Goal: Information Seeking & Learning: Learn about a topic

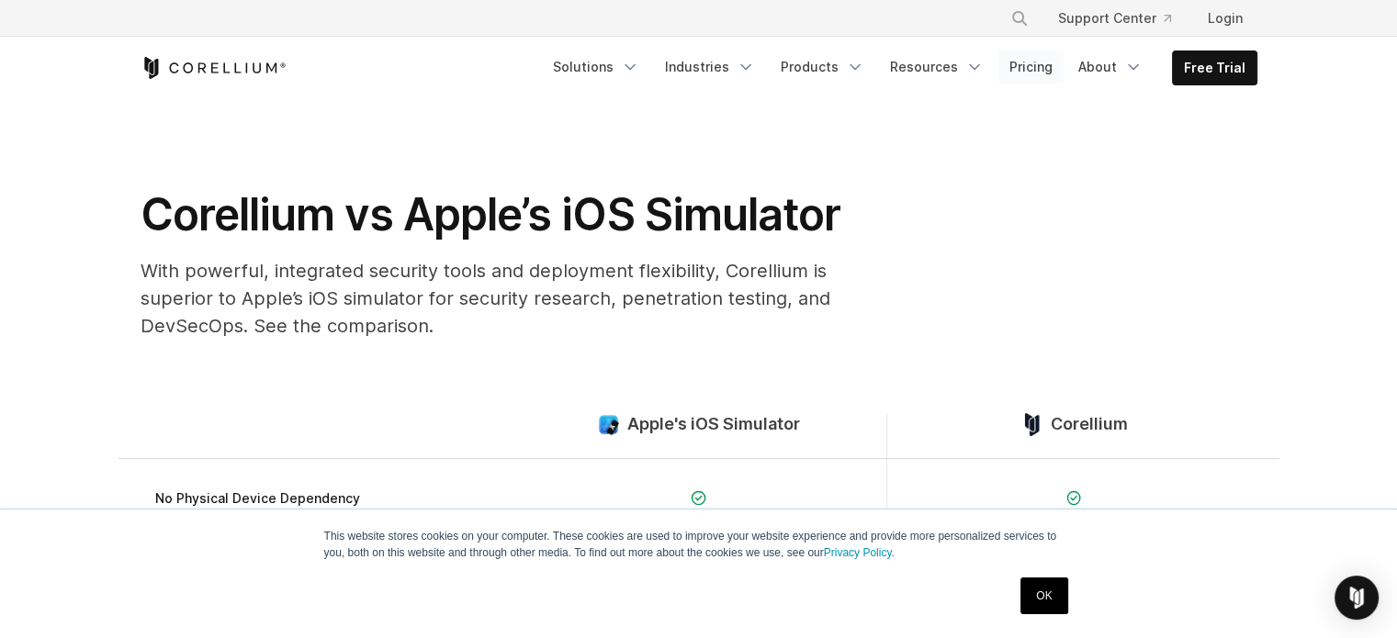
click at [1050, 65] on link "Pricing" at bounding box center [1031, 67] width 65 height 33
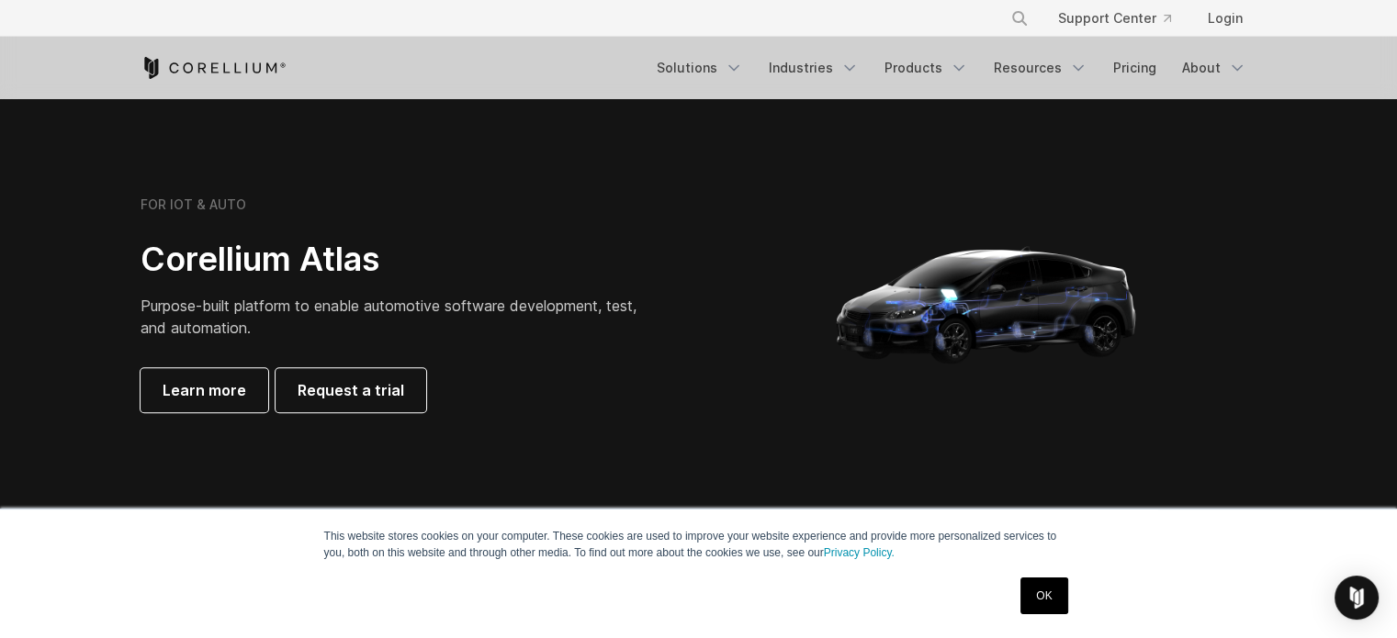
scroll to position [1837, 0]
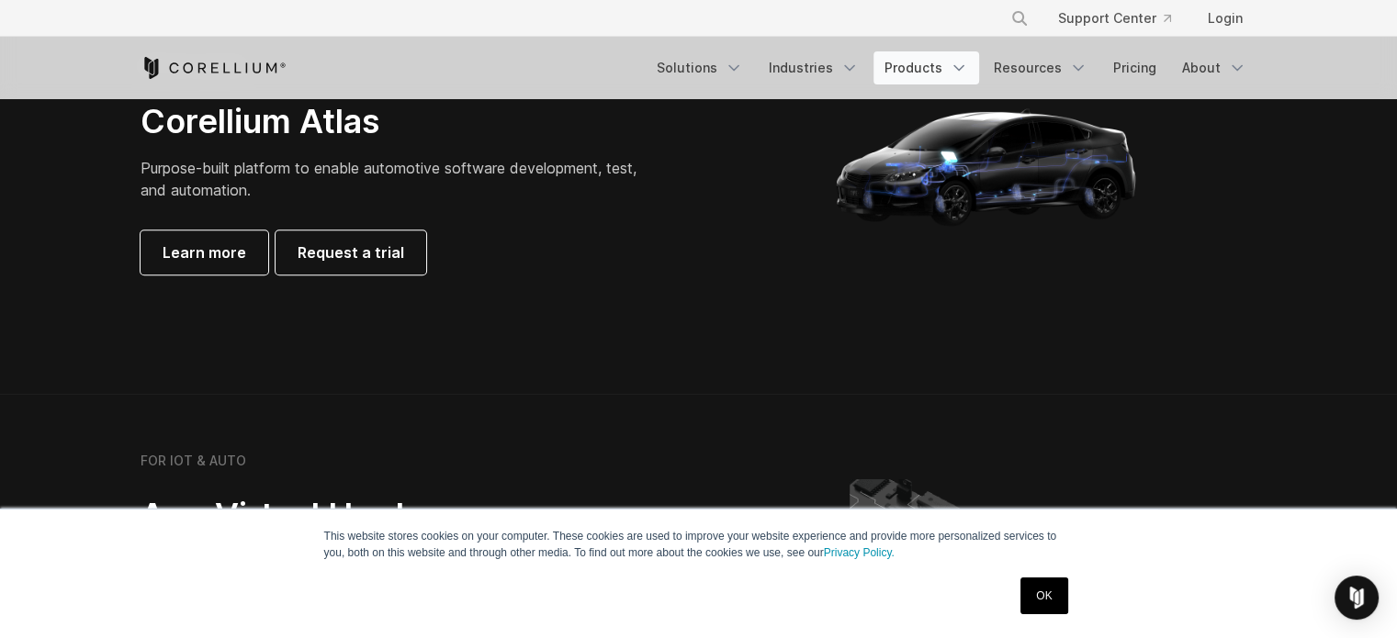
click at [952, 63] on link "Products" at bounding box center [927, 67] width 106 height 33
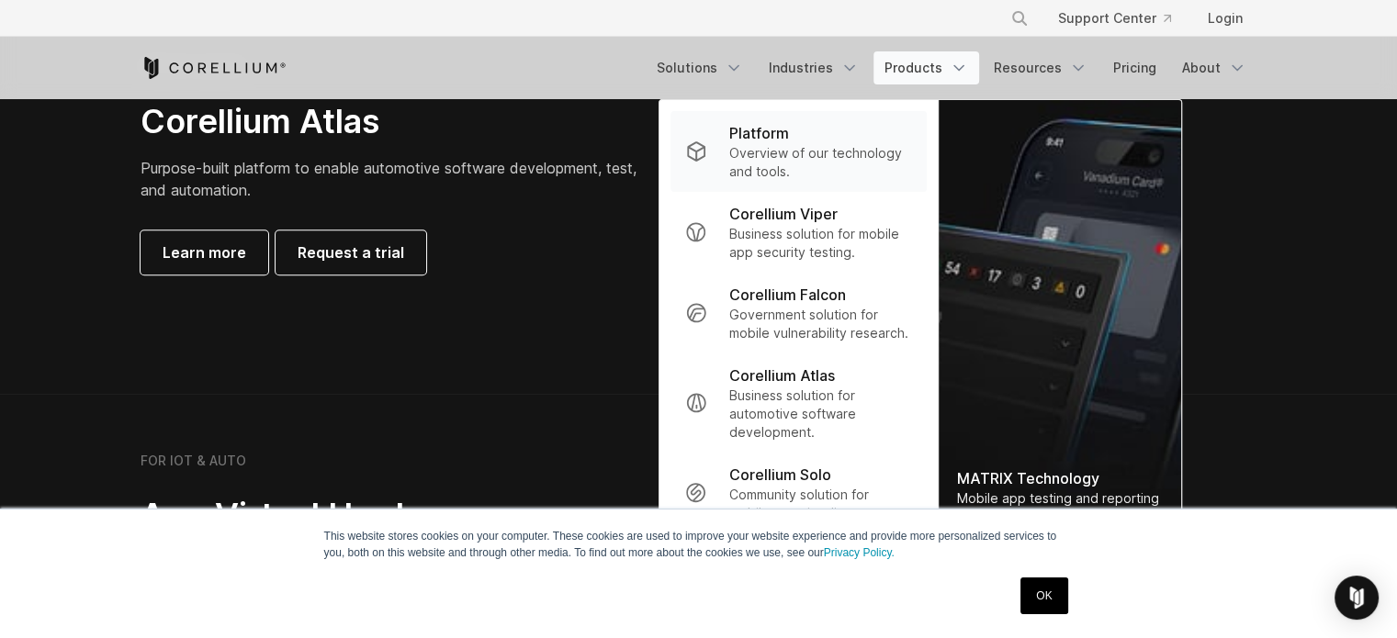
click at [889, 156] on p "Overview of our technology and tools." at bounding box center [820, 162] width 183 height 37
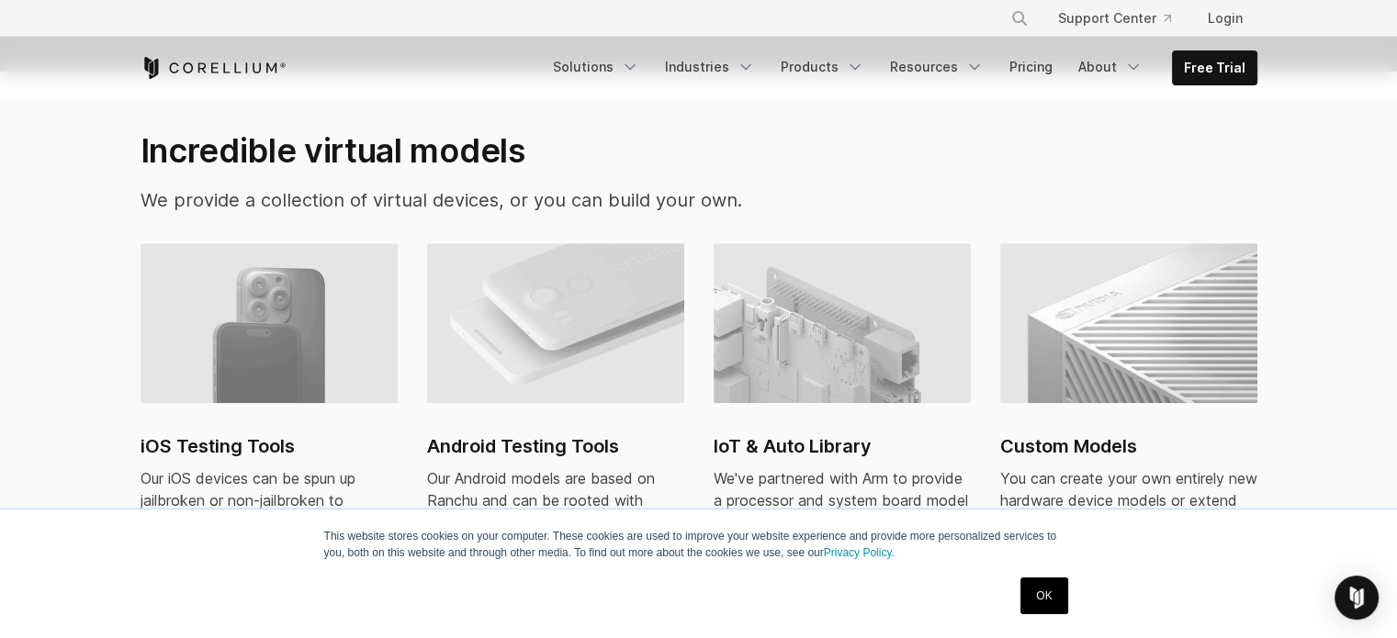
scroll to position [1378, 0]
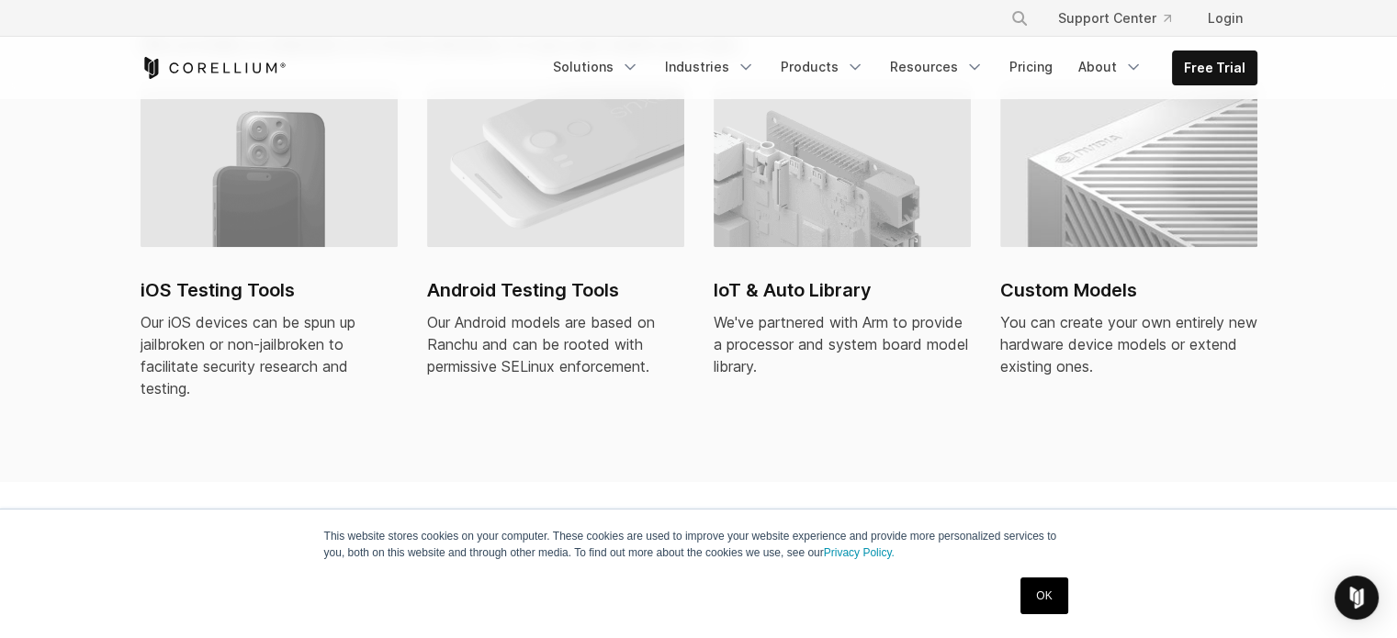
click at [311, 223] on link "iOS Testing Tools Our iOS devices can be spun up jailbroken or non-jailbroken t…" at bounding box center [269, 254] width 257 height 334
